Goal: Information Seeking & Learning: Find specific fact

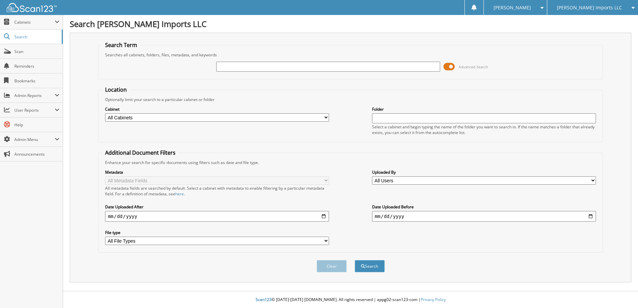
click at [223, 65] on input "text" at bounding box center [328, 67] width 224 height 10
type input "60682"
click at [355, 260] on button "Search" at bounding box center [370, 266] width 30 height 12
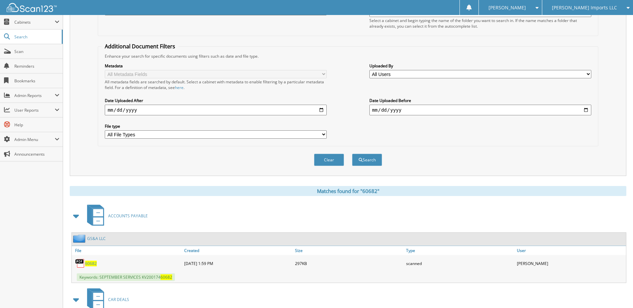
scroll to position [200, 0]
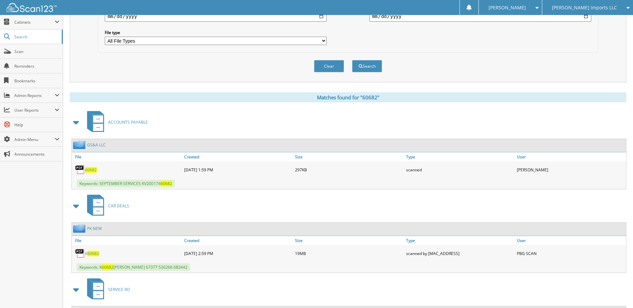
click at [91, 168] on span "60682" at bounding box center [91, 170] width 12 height 6
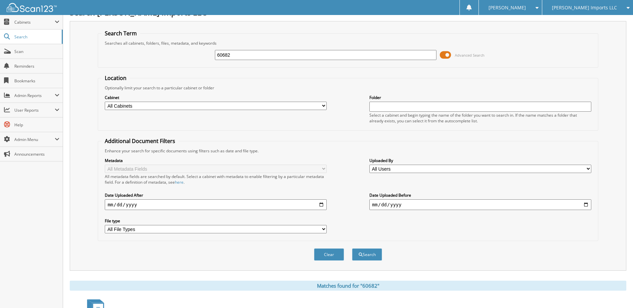
scroll to position [0, 0]
